Goal: Navigation & Orientation: Find specific page/section

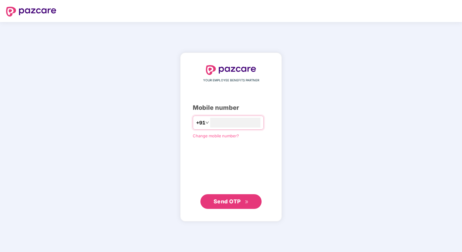
type input "**********"
click at [228, 202] on span "Send OTP" at bounding box center [226, 201] width 27 height 6
click at [244, 200] on span "Send OTP" at bounding box center [230, 201] width 35 height 9
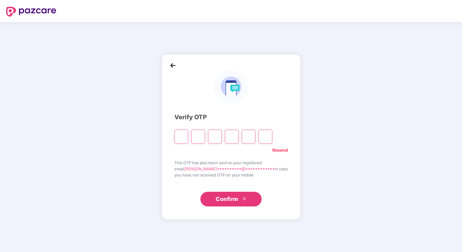
type input "*"
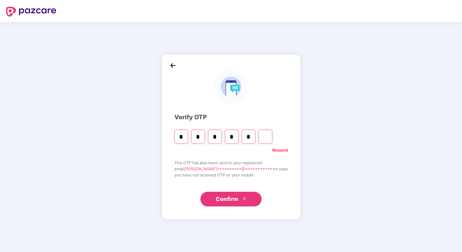
type input "*"
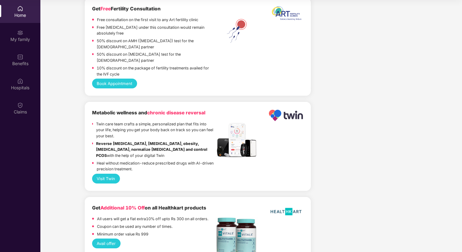
scroll to position [1301, 0]
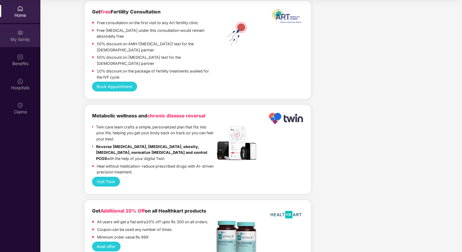
click at [20, 43] on div "My family" at bounding box center [20, 35] width 40 height 23
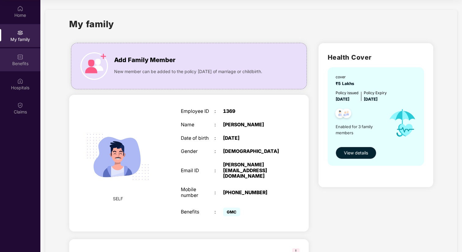
click at [24, 59] on div "Benefits" at bounding box center [20, 59] width 40 height 23
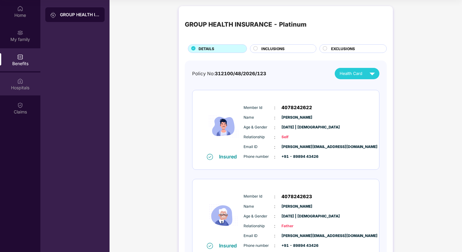
click at [23, 81] on div "Hospitals" at bounding box center [20, 83] width 40 height 23
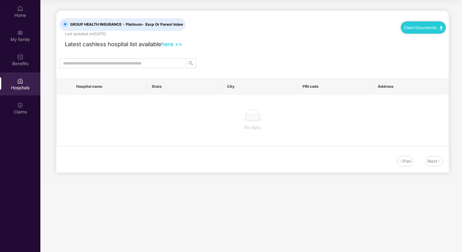
click at [27, 123] on div "Home My family Benefits Hospitals Claims" at bounding box center [20, 126] width 40 height 252
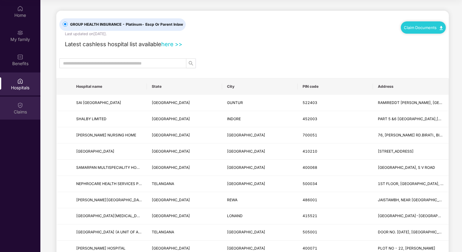
click at [27, 117] on div "Claims" at bounding box center [20, 108] width 40 height 23
